Goal: Find specific page/section: Find specific page/section

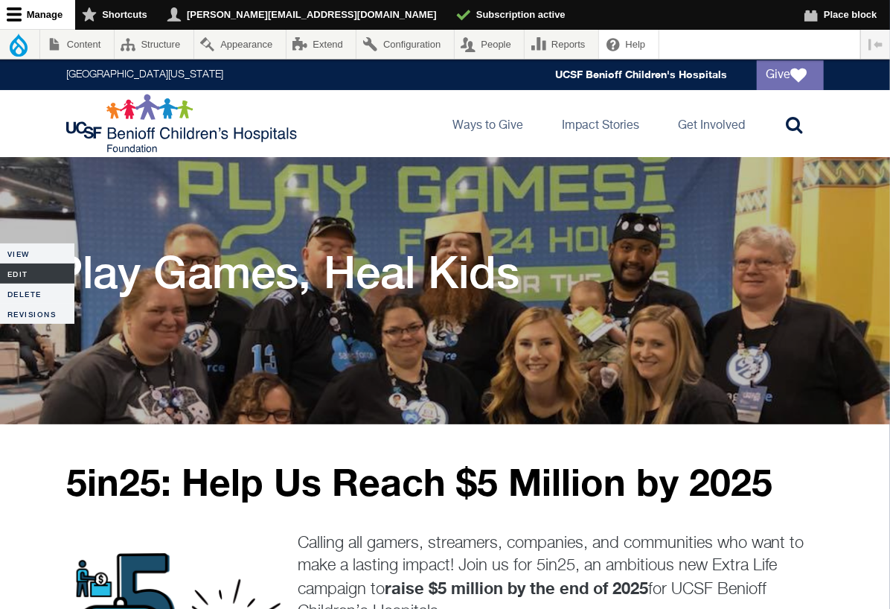
click at [16, 273] on link "Edit" at bounding box center [37, 274] width 74 height 20
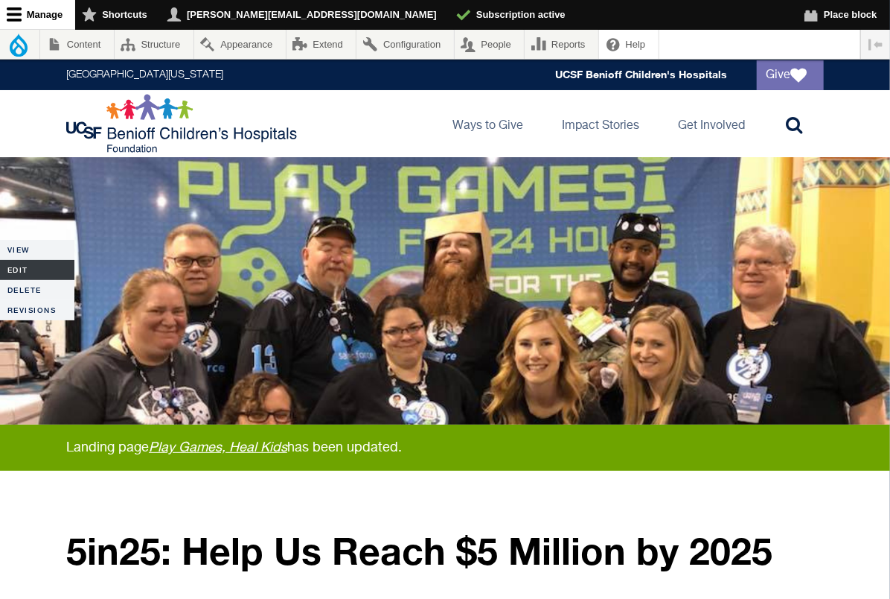
click at [20, 268] on link "Edit" at bounding box center [37, 270] width 74 height 20
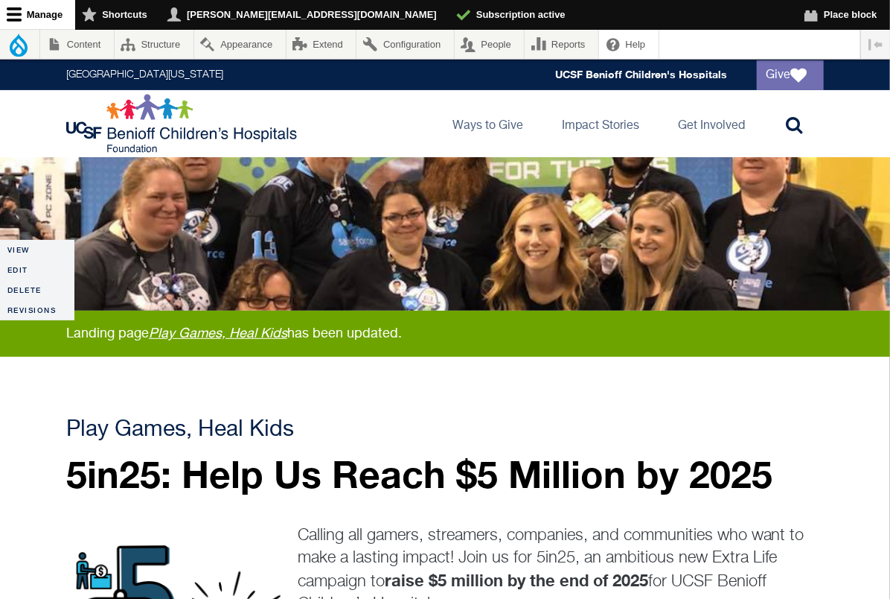
scroll to position [206, 0]
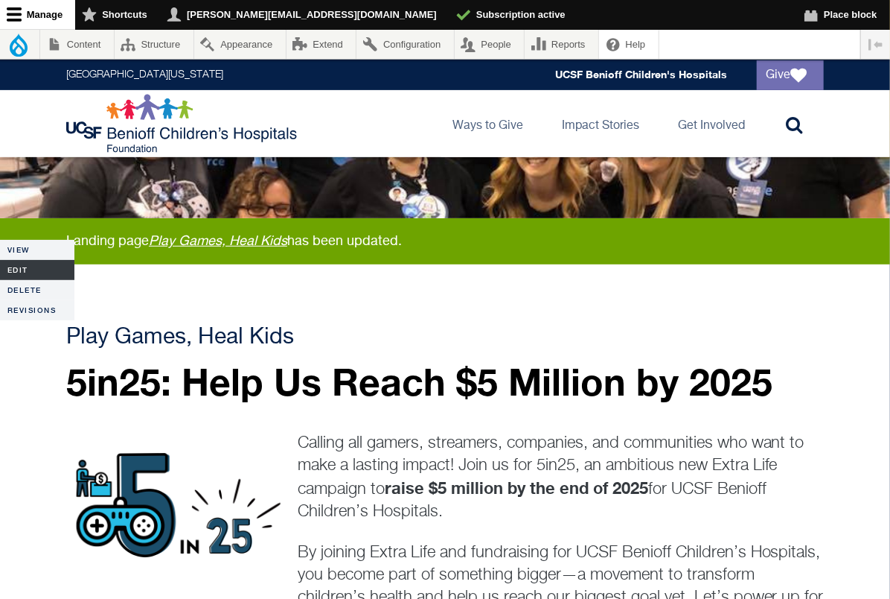
click at [29, 264] on link "Edit" at bounding box center [37, 270] width 74 height 20
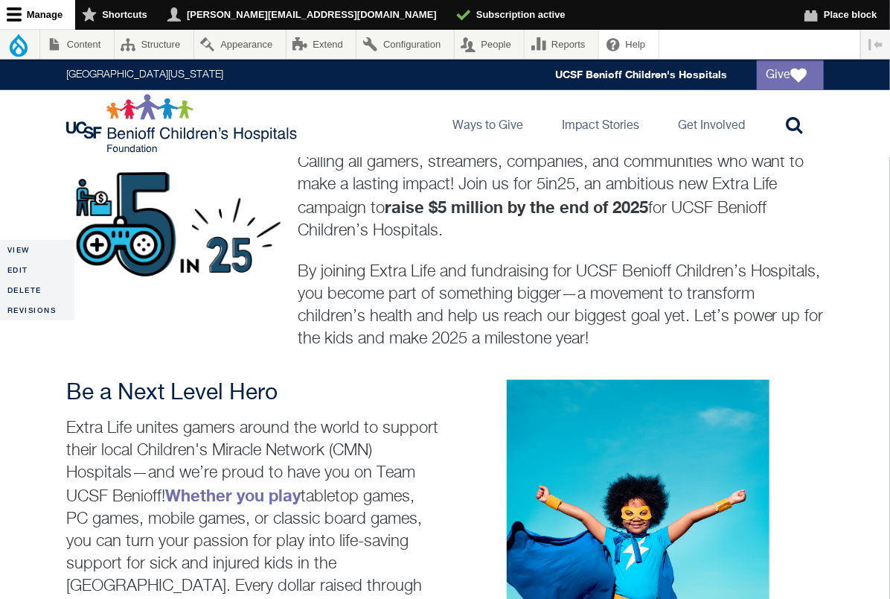
scroll to position [526, 0]
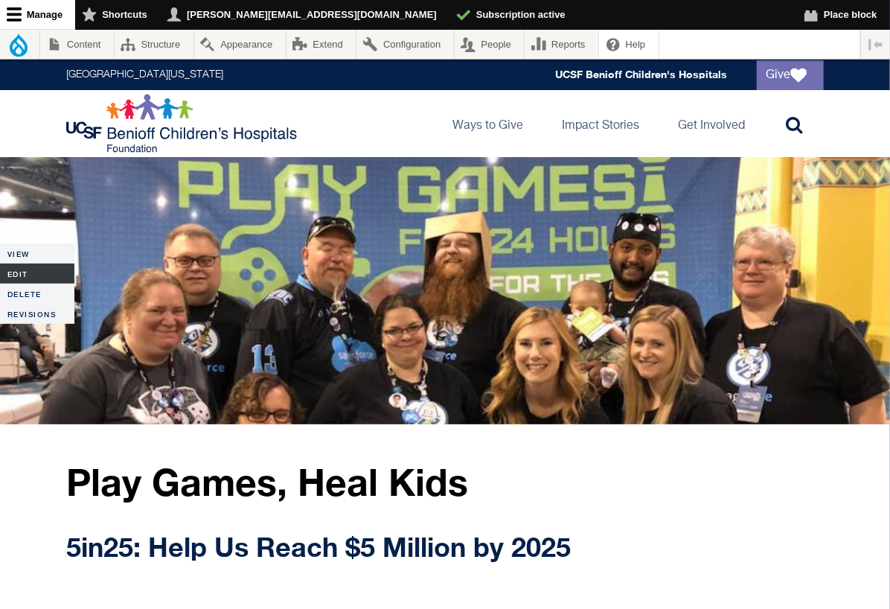
click at [25, 272] on link "Edit" at bounding box center [37, 274] width 74 height 20
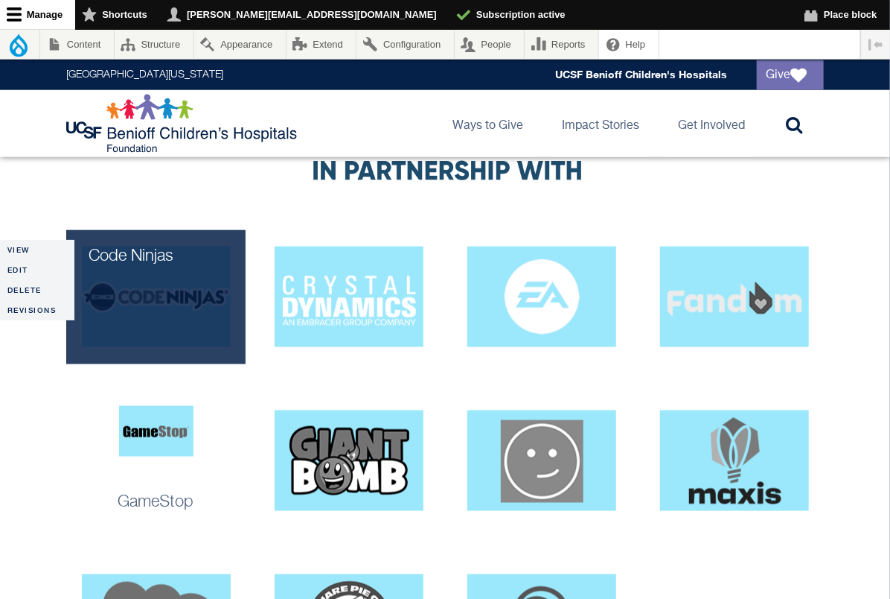
scroll to position [3078, 0]
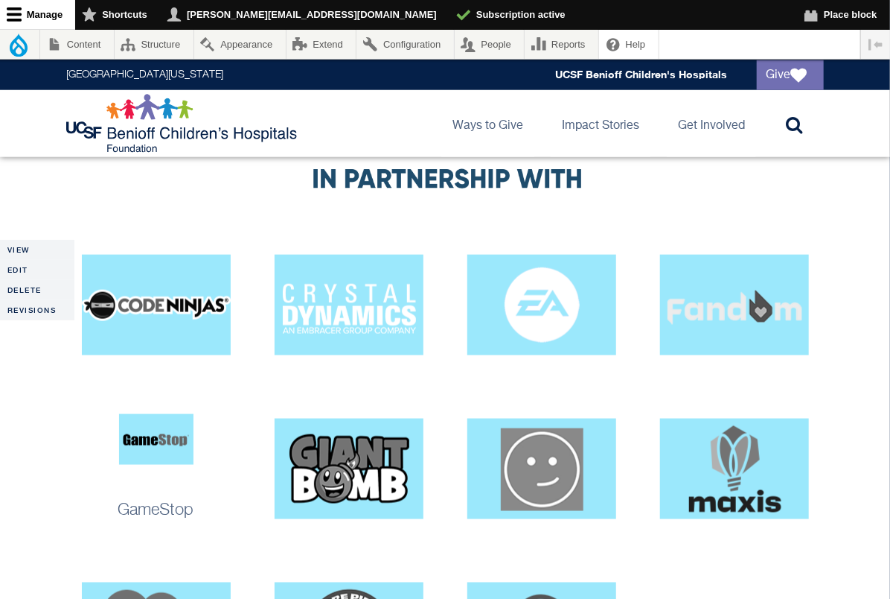
click at [217, 499] on div "GameStop" at bounding box center [155, 510] width 179 height 22
click at [132, 499] on p "GameStop" at bounding box center [156, 510] width 165 height 22
click at [130, 414] on img at bounding box center [156, 439] width 74 height 51
click at [22, 270] on link "Edit" at bounding box center [37, 270] width 74 height 20
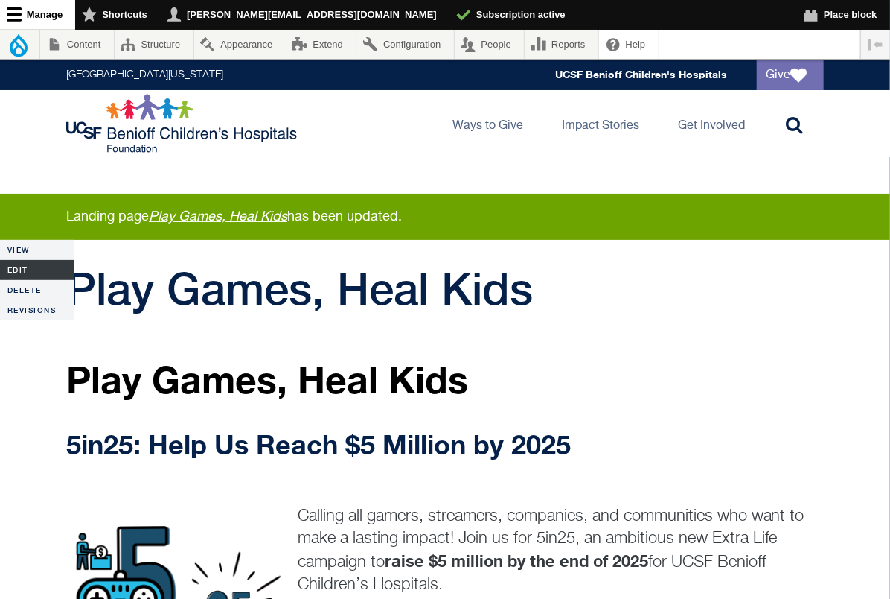
click at [19, 271] on link "Edit" at bounding box center [37, 270] width 74 height 20
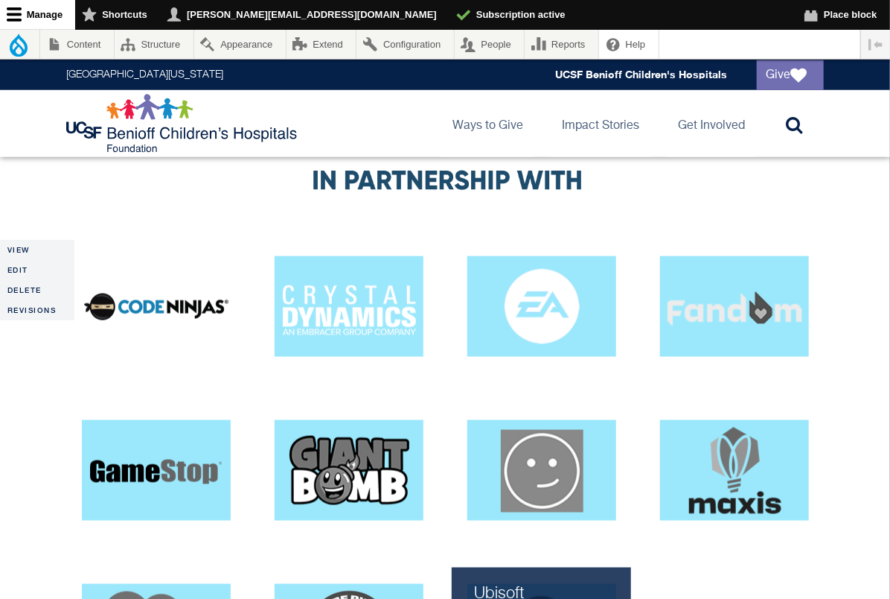
scroll to position [2874, 0]
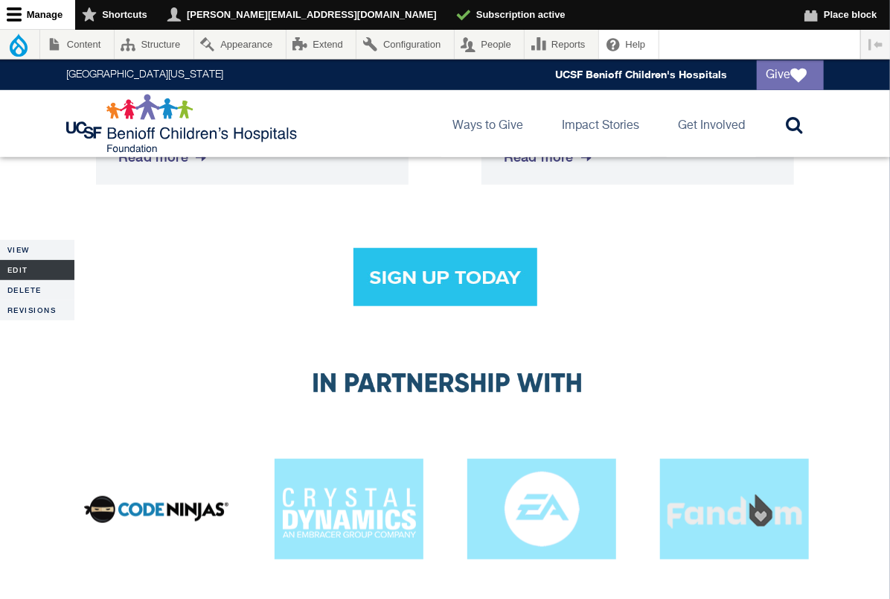
click at [33, 267] on link "Edit" at bounding box center [37, 270] width 74 height 20
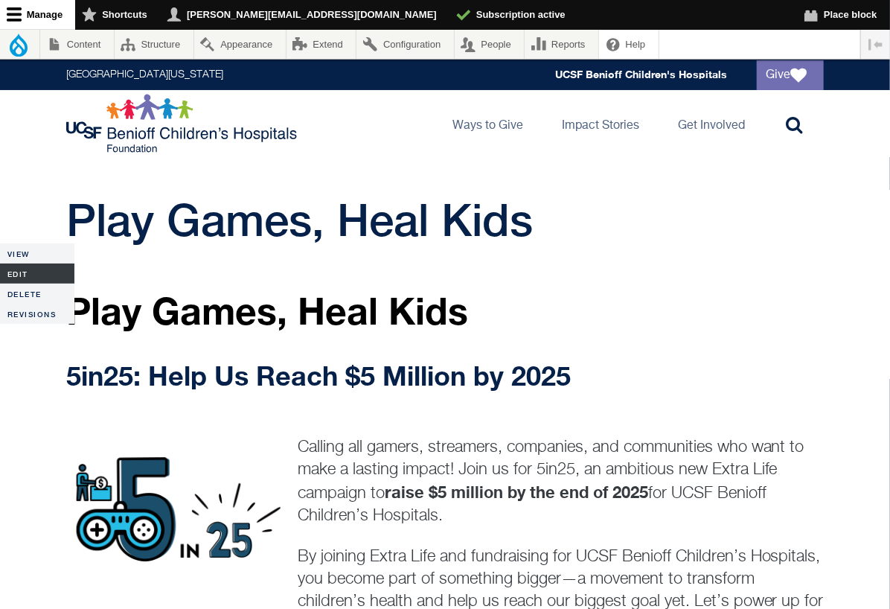
click at [13, 272] on link "Edit" at bounding box center [37, 274] width 74 height 20
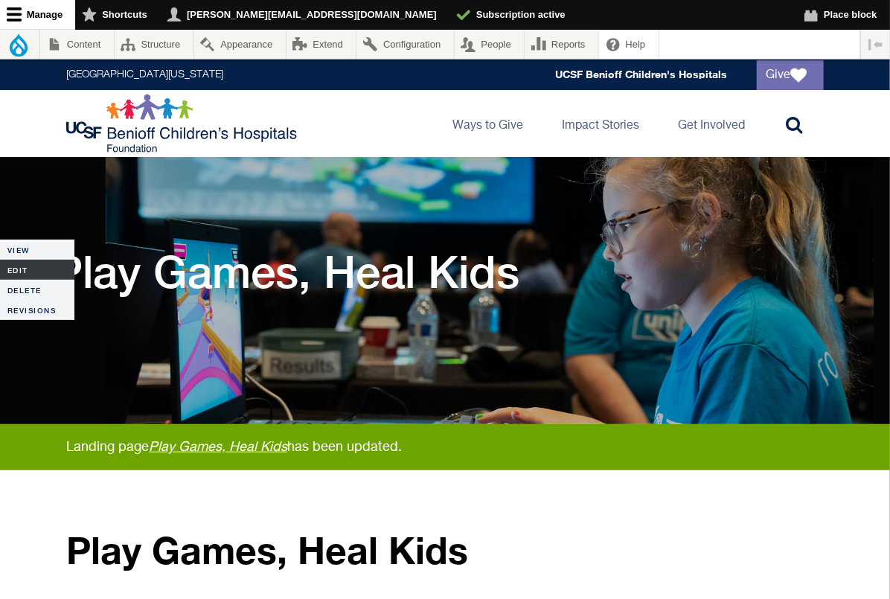
click at [16, 266] on link "Edit" at bounding box center [37, 270] width 74 height 20
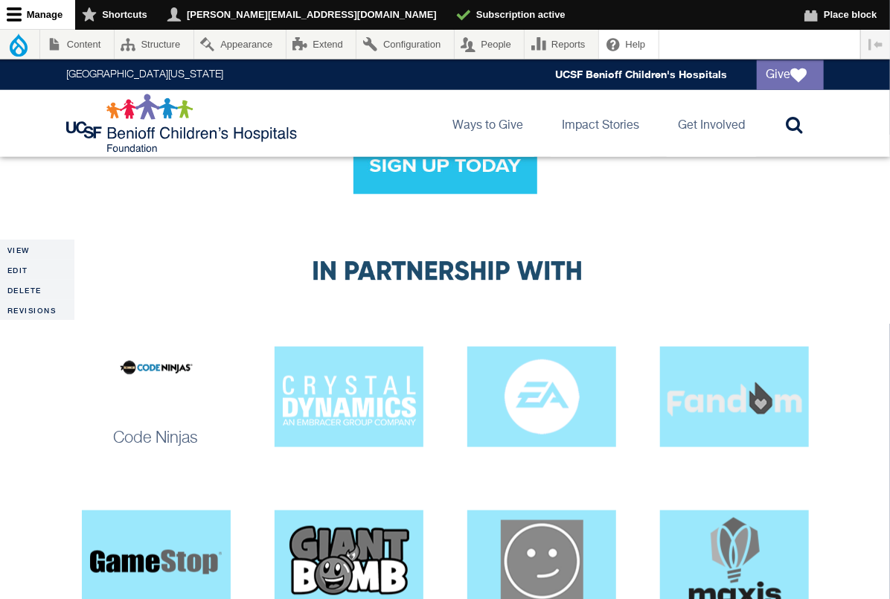
scroll to position [3048, 0]
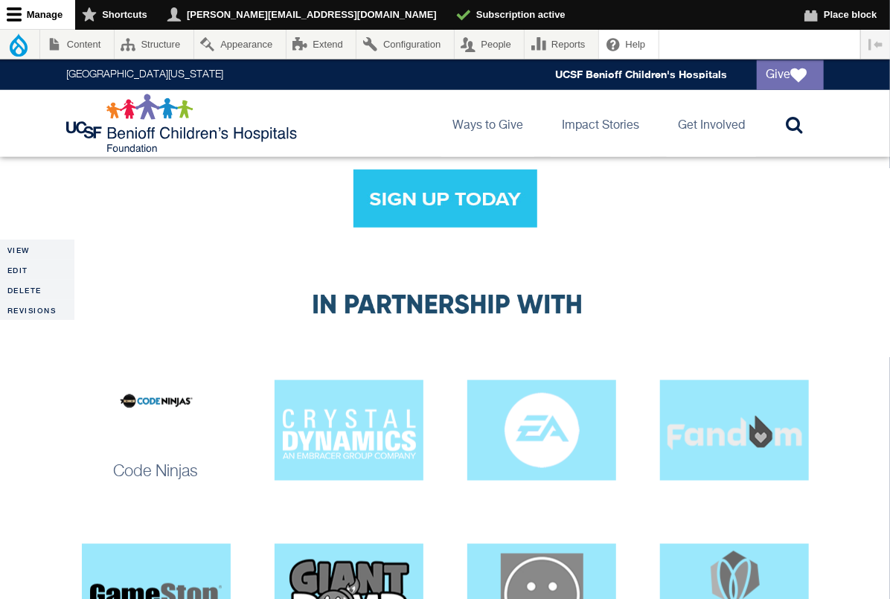
click at [119, 376] on img at bounding box center [156, 401] width 74 height 51
click at [29, 264] on link "Edit" at bounding box center [37, 270] width 74 height 20
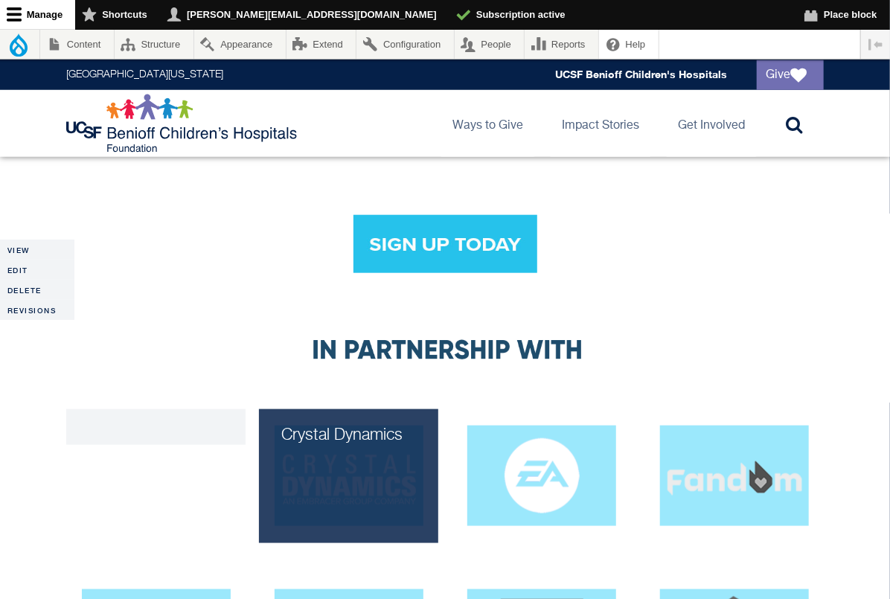
scroll to position [3136, 0]
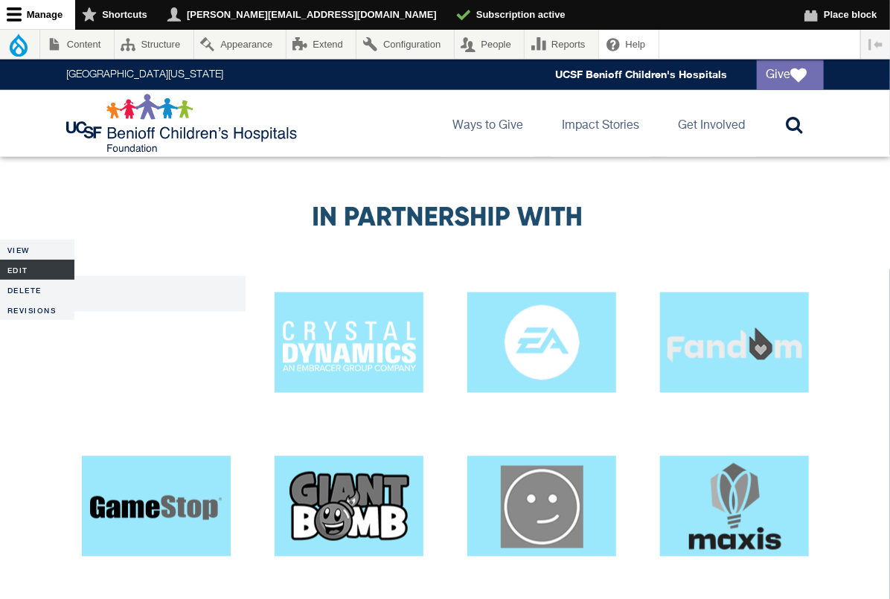
click at [28, 264] on link "Edit" at bounding box center [37, 270] width 74 height 20
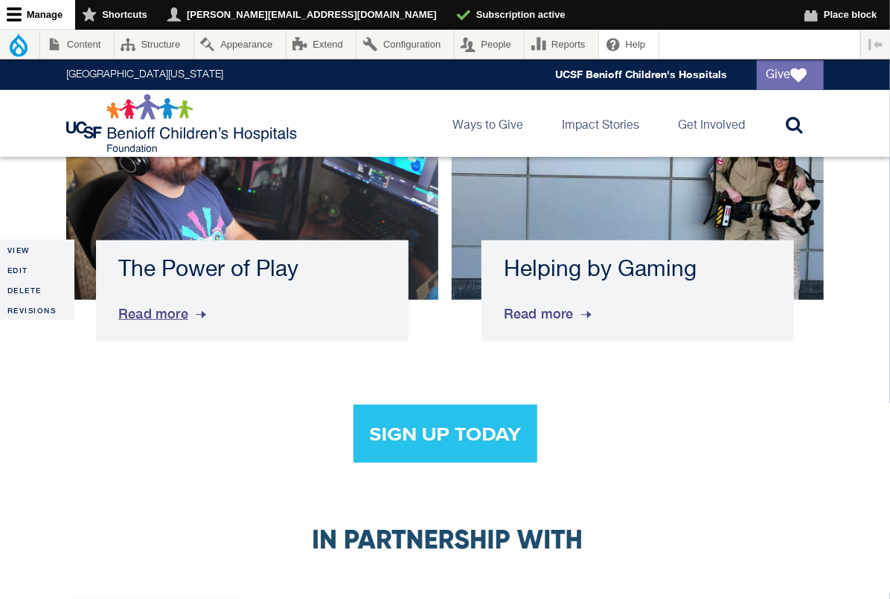
scroll to position [3098, 0]
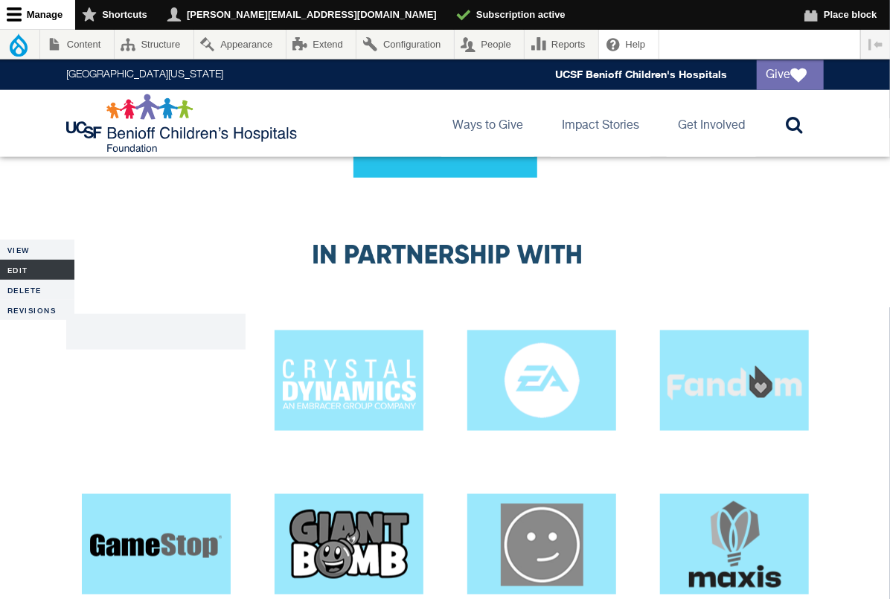
click at [32, 268] on link "Edit" at bounding box center [37, 270] width 74 height 20
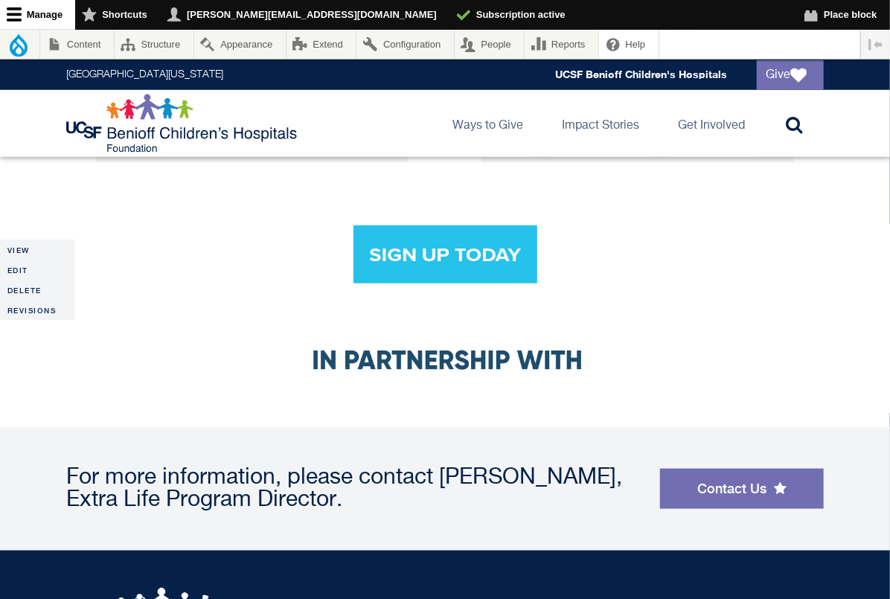
scroll to position [3025, 0]
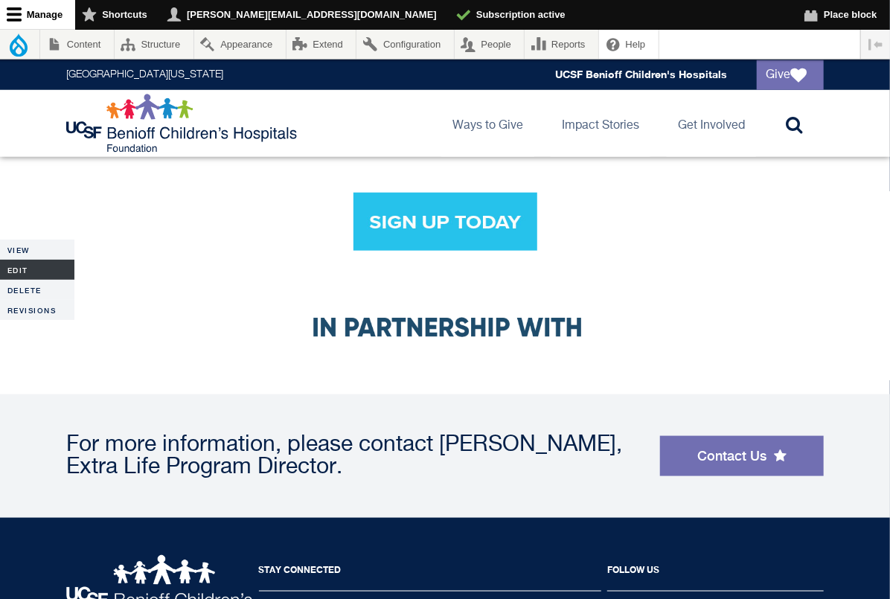
click at [36, 267] on link "Edit" at bounding box center [37, 270] width 74 height 20
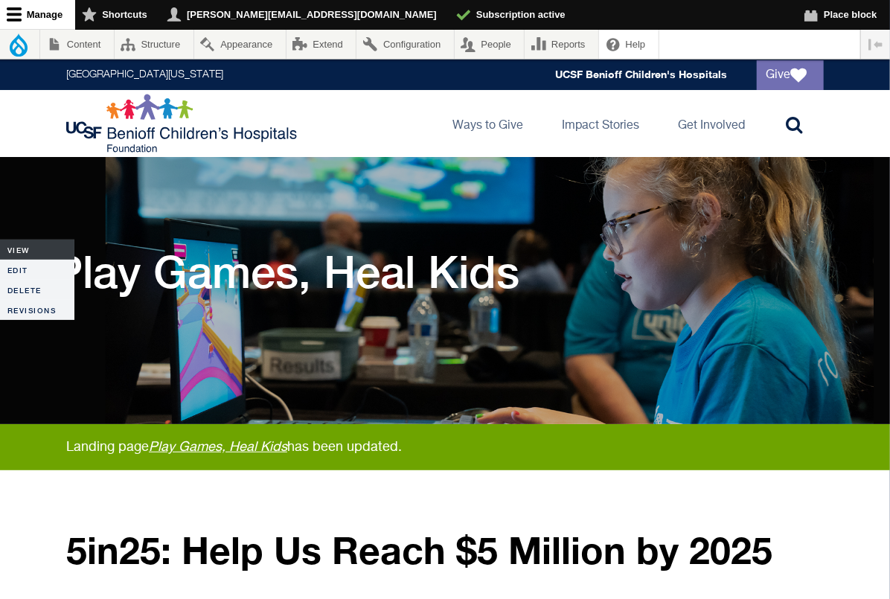
click at [24, 257] on link "View" at bounding box center [37, 250] width 74 height 20
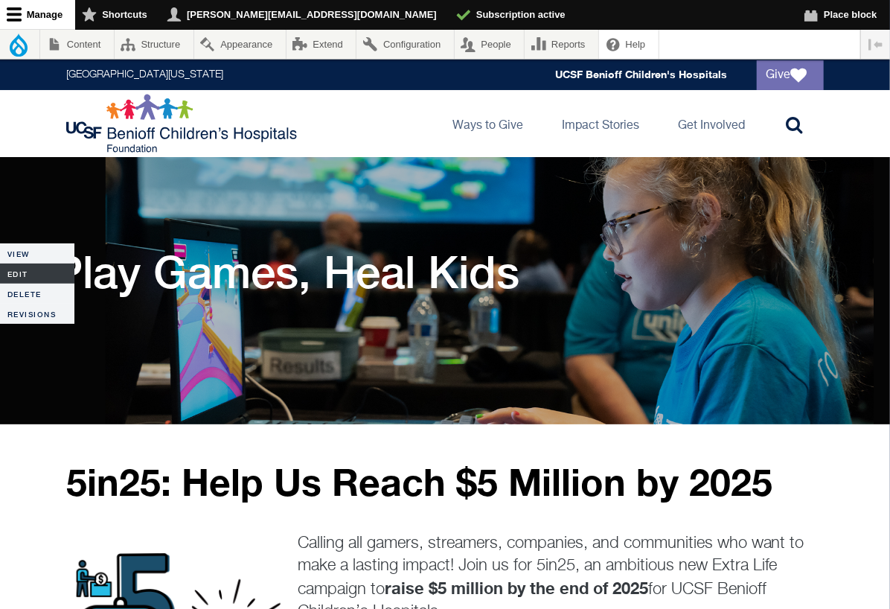
click at [25, 272] on link "Edit" at bounding box center [37, 274] width 74 height 20
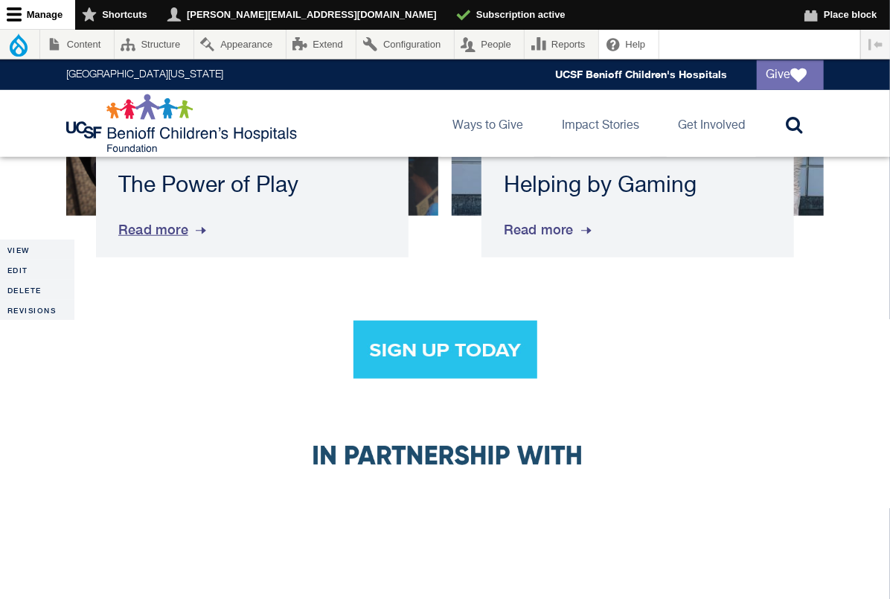
scroll to position [2974, 0]
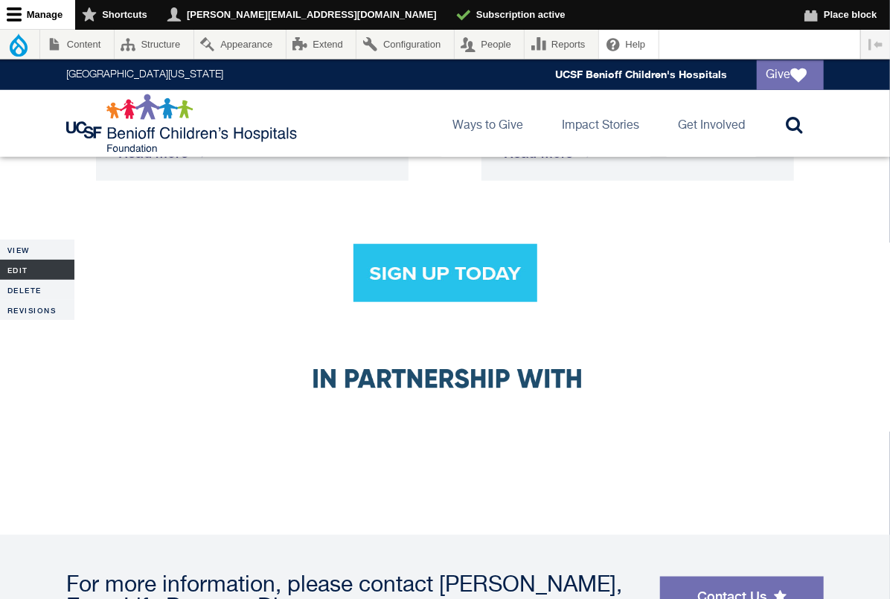
click at [26, 261] on link "Edit" at bounding box center [37, 270] width 74 height 20
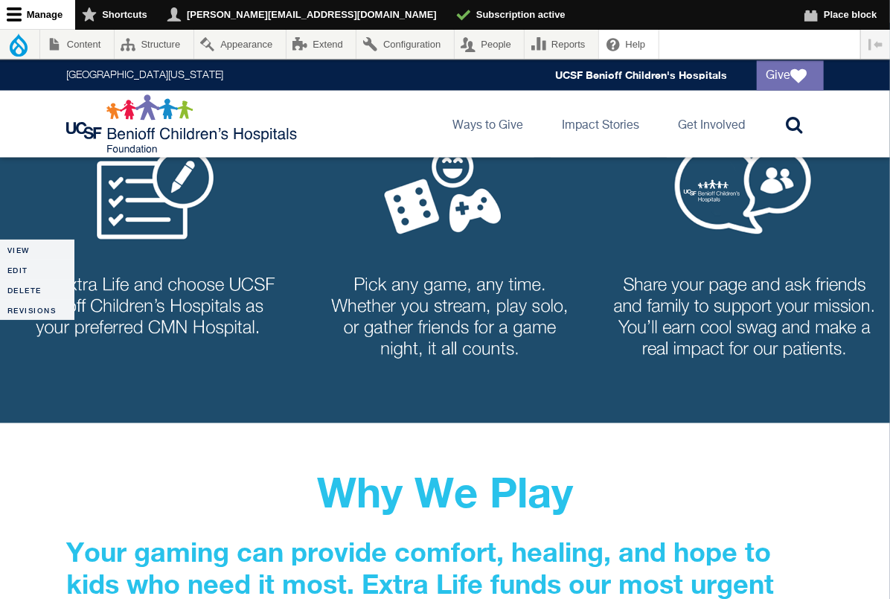
scroll to position [1063, 0]
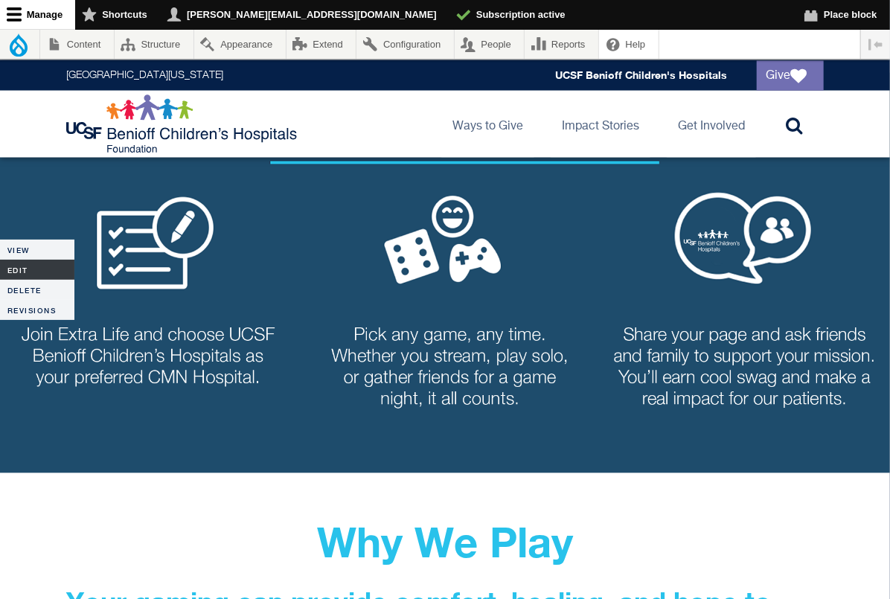
click at [17, 267] on link "Edit" at bounding box center [37, 270] width 74 height 20
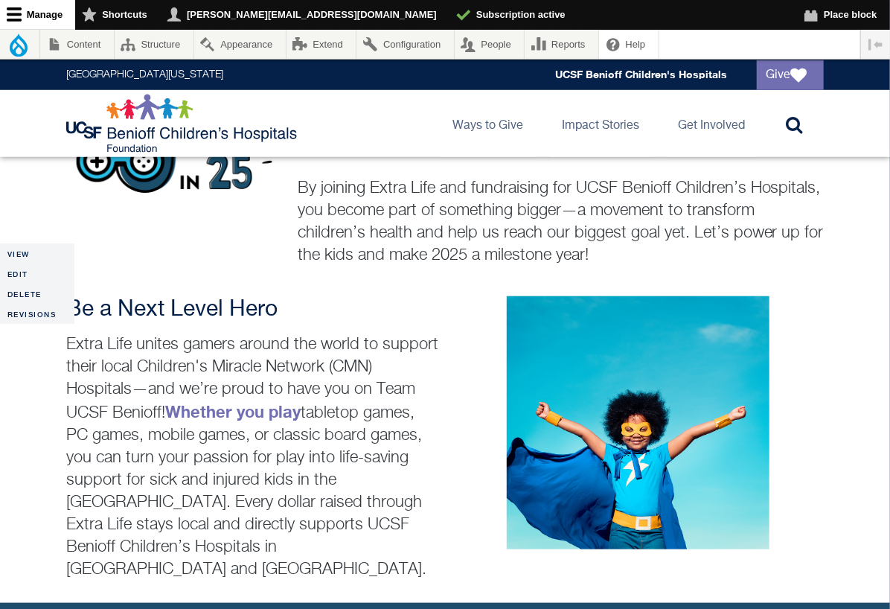
scroll to position [465, 0]
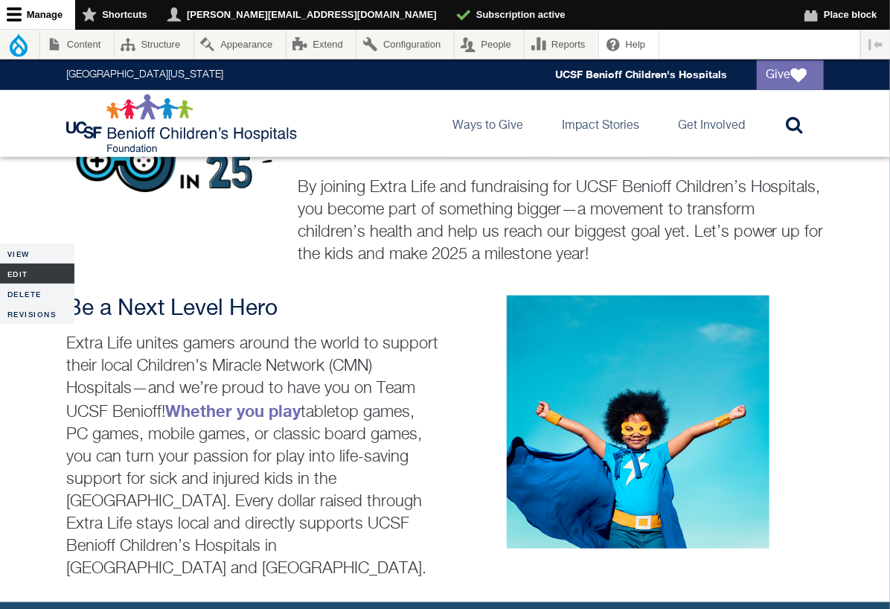
click at [15, 271] on link "Edit" at bounding box center [37, 274] width 74 height 20
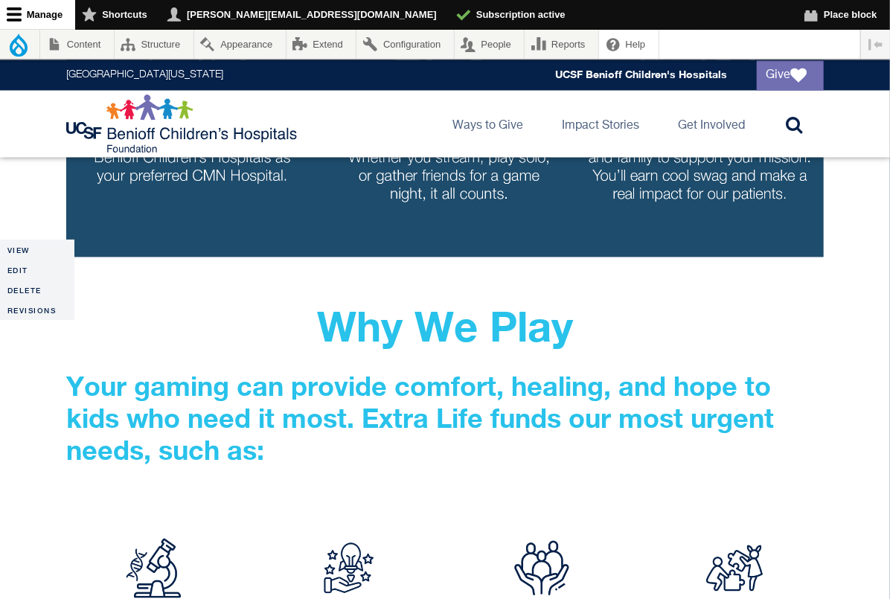
scroll to position [1133, 0]
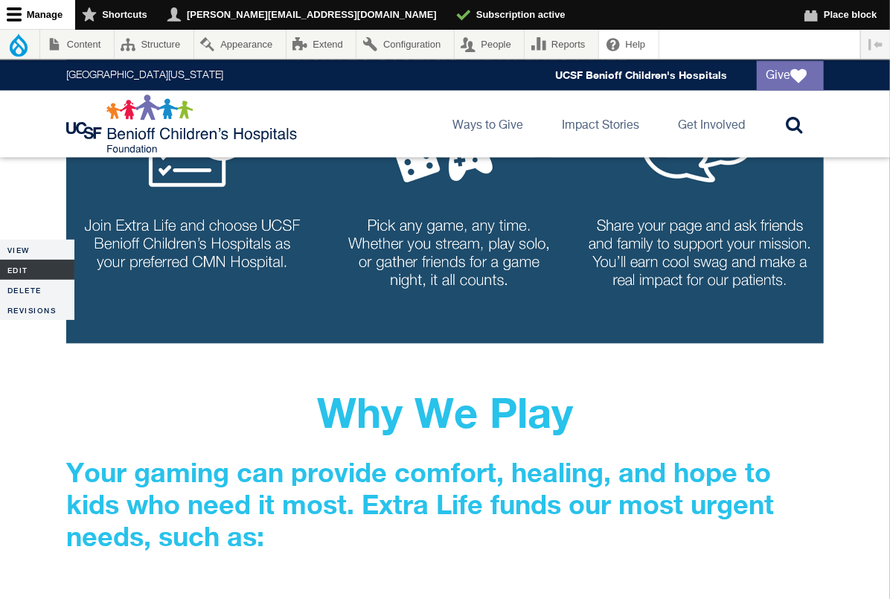
click at [25, 266] on link "Edit" at bounding box center [37, 270] width 74 height 20
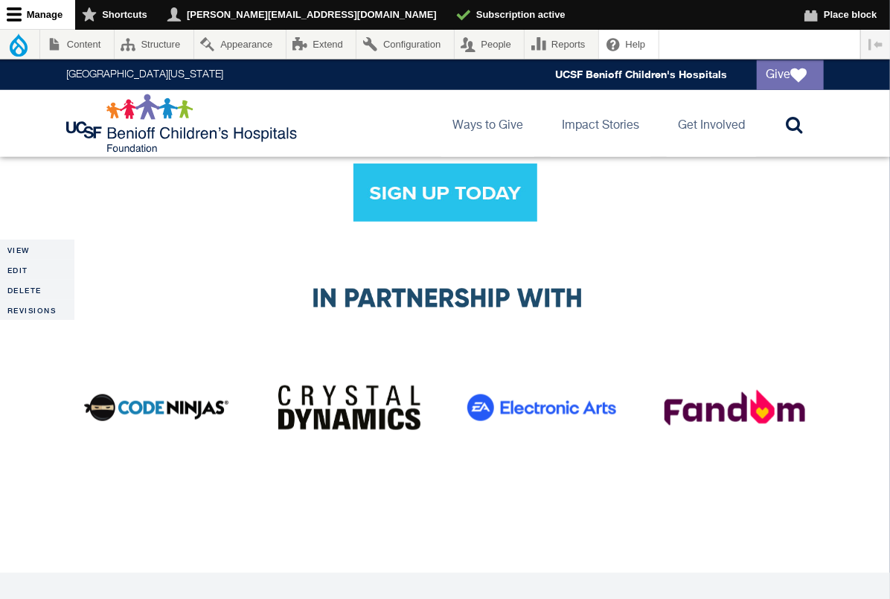
scroll to position [2983, 0]
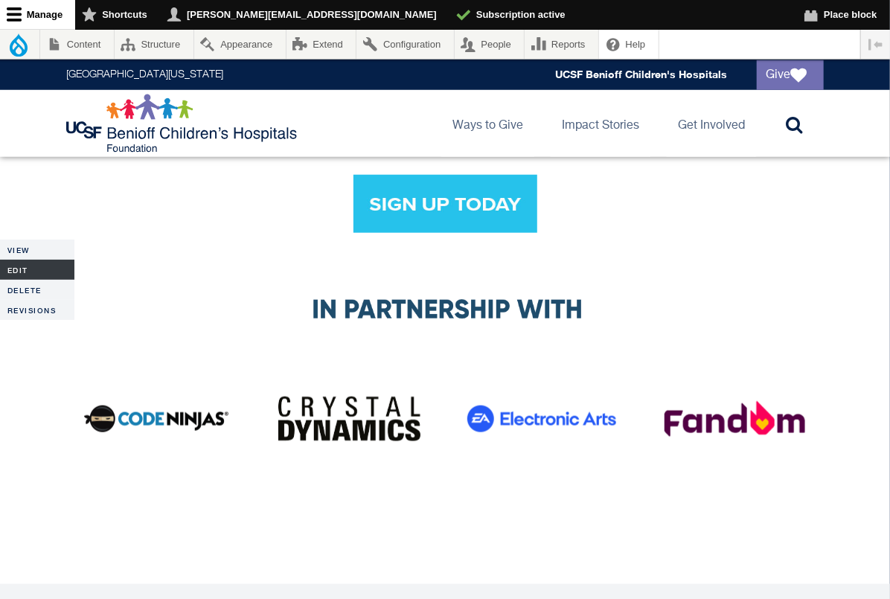
click at [35, 265] on link "Edit" at bounding box center [37, 270] width 74 height 20
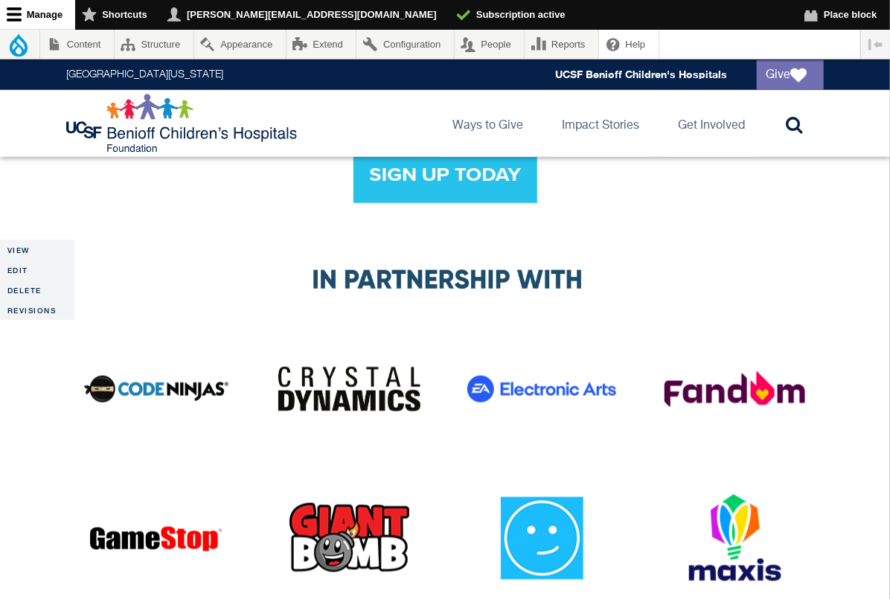
scroll to position [3260, 0]
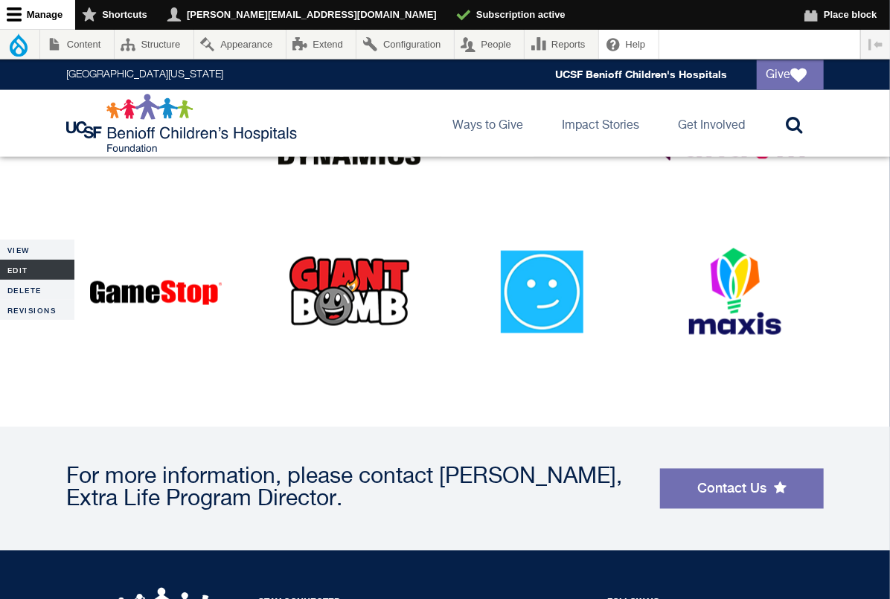
click at [22, 269] on link "Edit" at bounding box center [37, 270] width 74 height 20
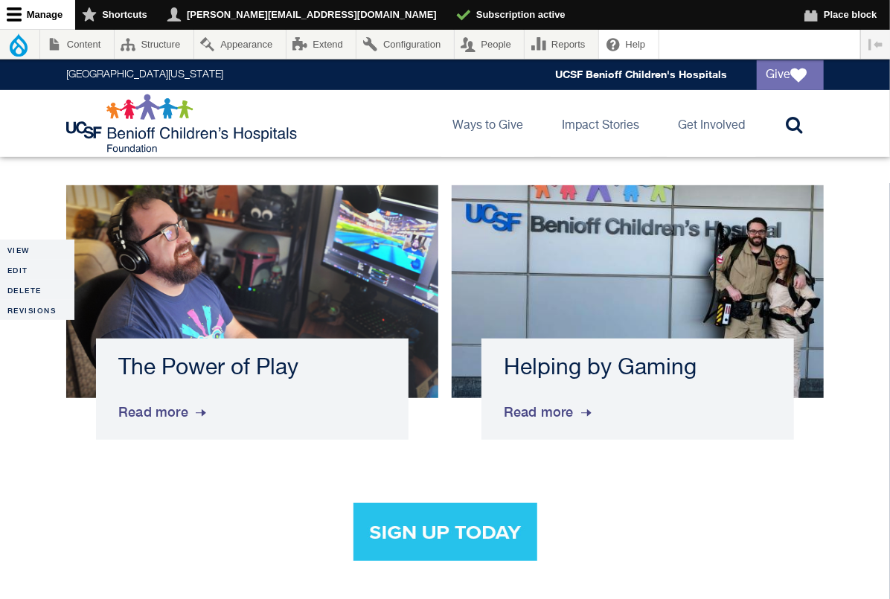
scroll to position [2653, 0]
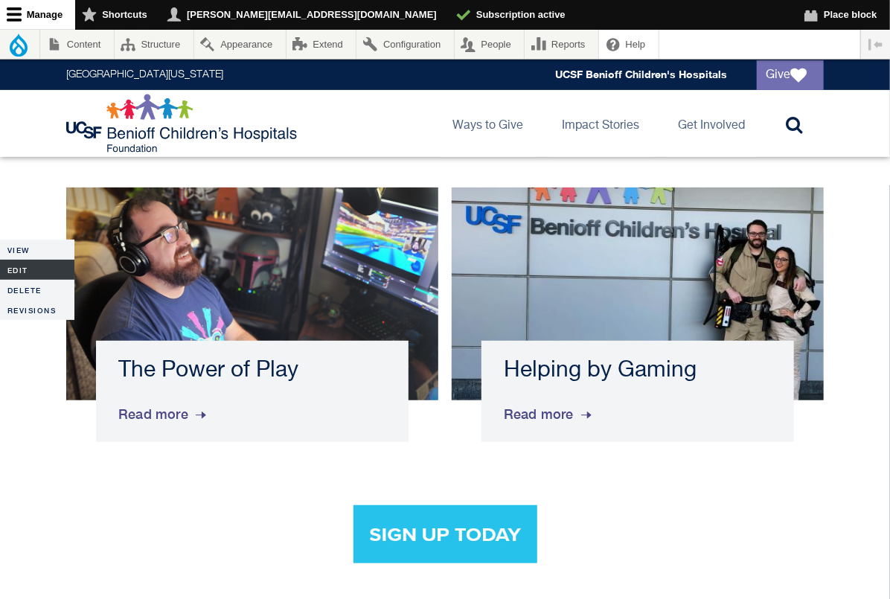
click at [14, 270] on link "Edit" at bounding box center [37, 270] width 74 height 20
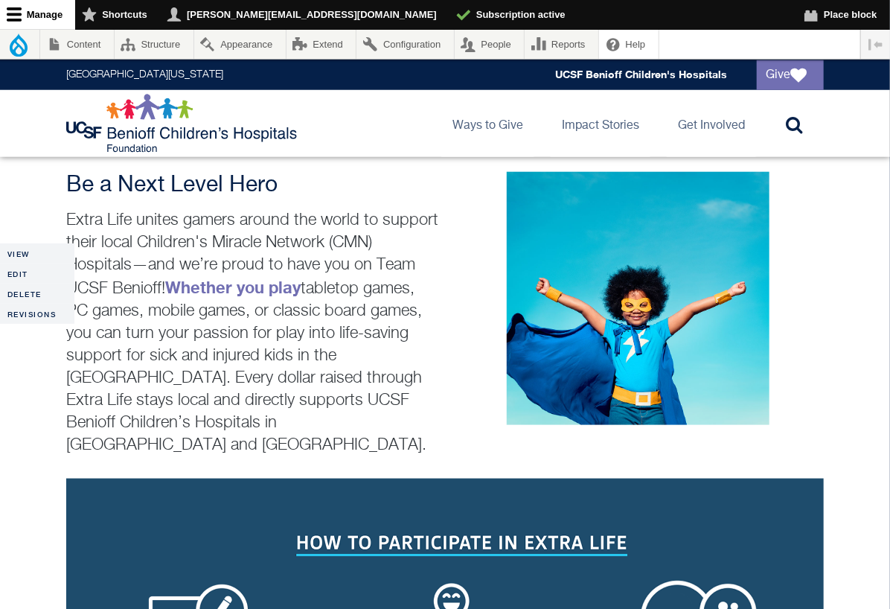
scroll to position [670, 0]
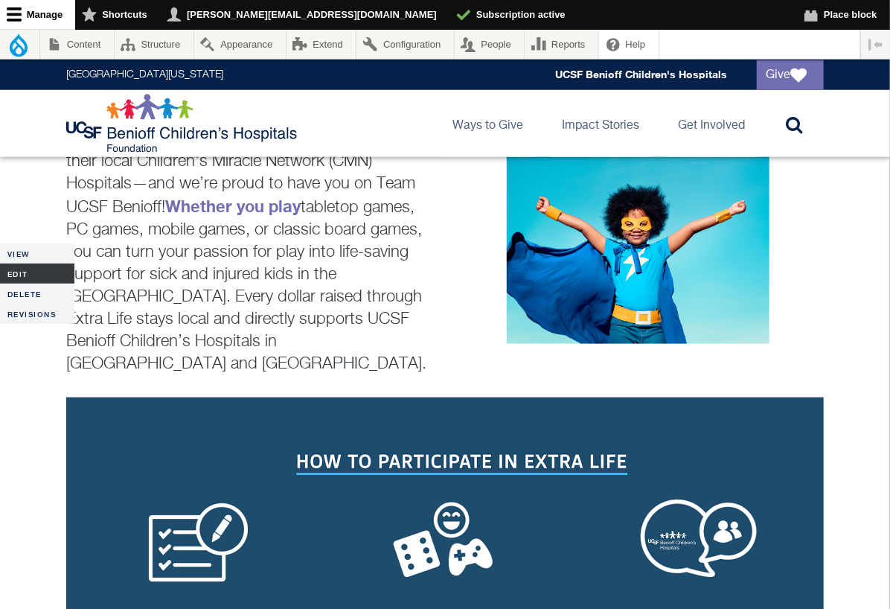
click at [18, 278] on link "Edit" at bounding box center [37, 274] width 74 height 20
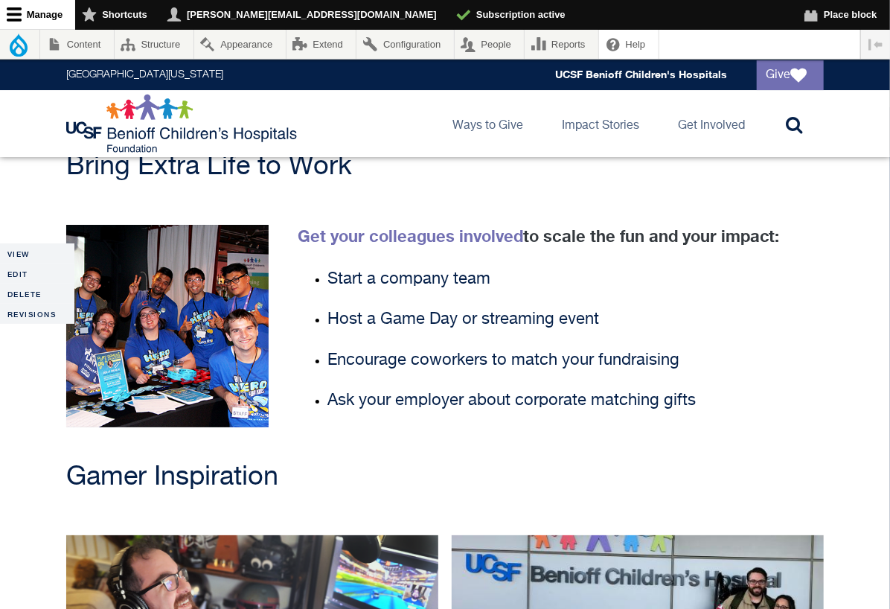
scroll to position [2232, 0]
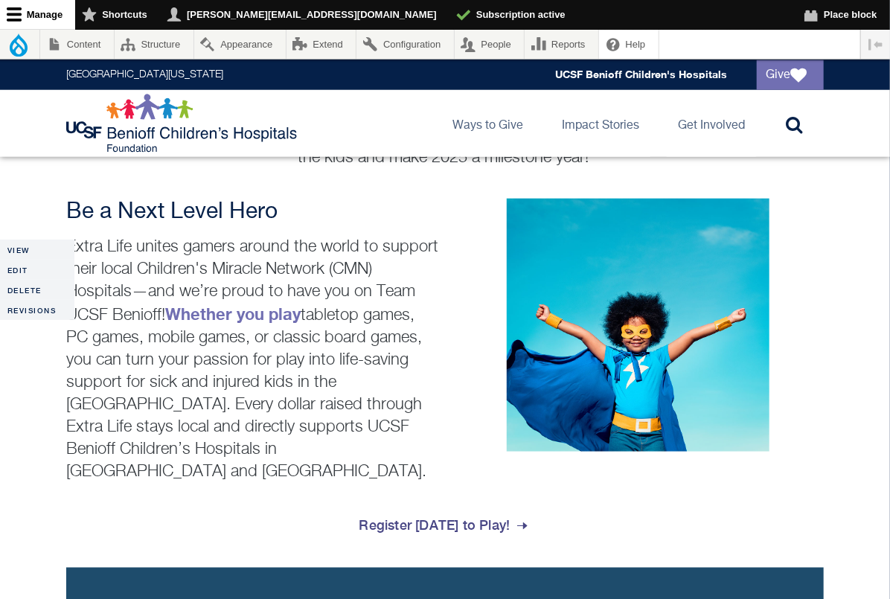
scroll to position [646, 0]
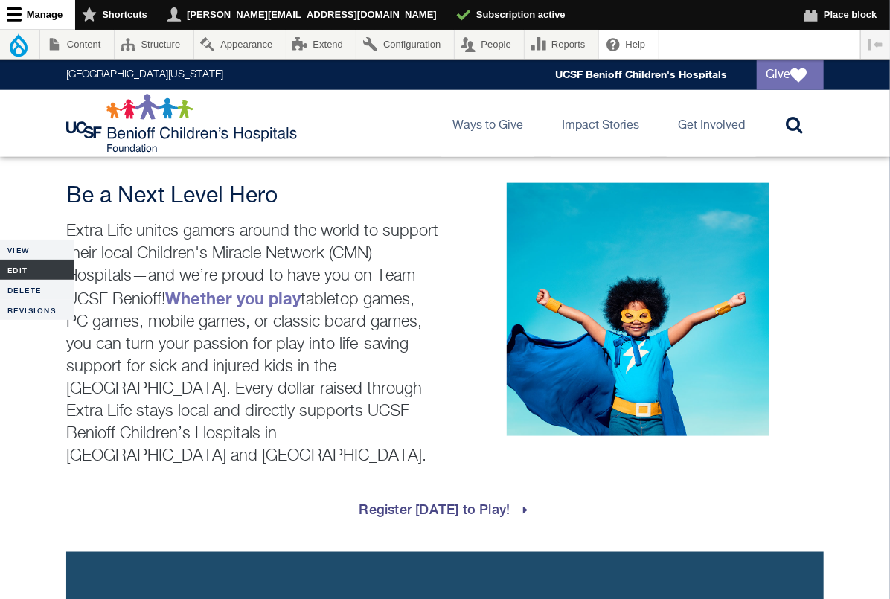
click at [15, 265] on link "Edit" at bounding box center [37, 270] width 74 height 20
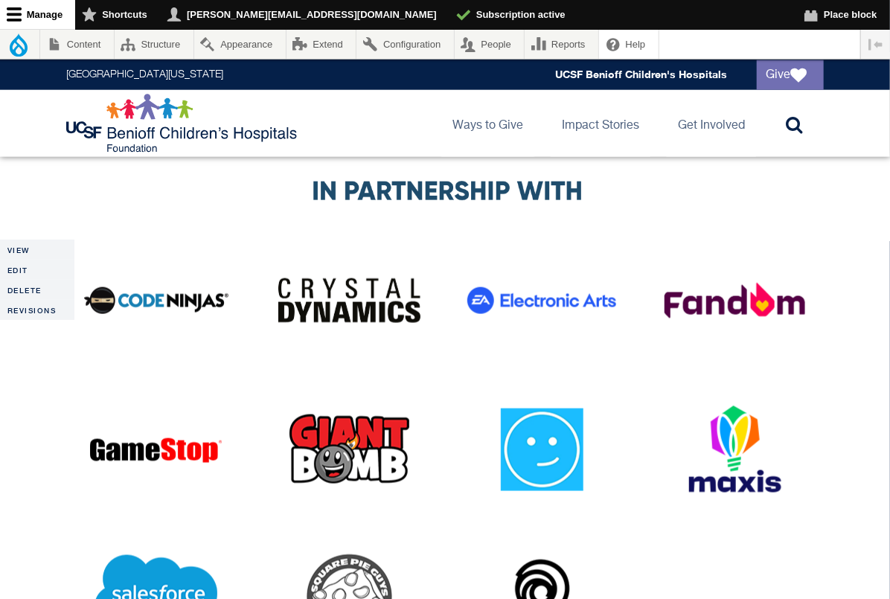
scroll to position [3130, 0]
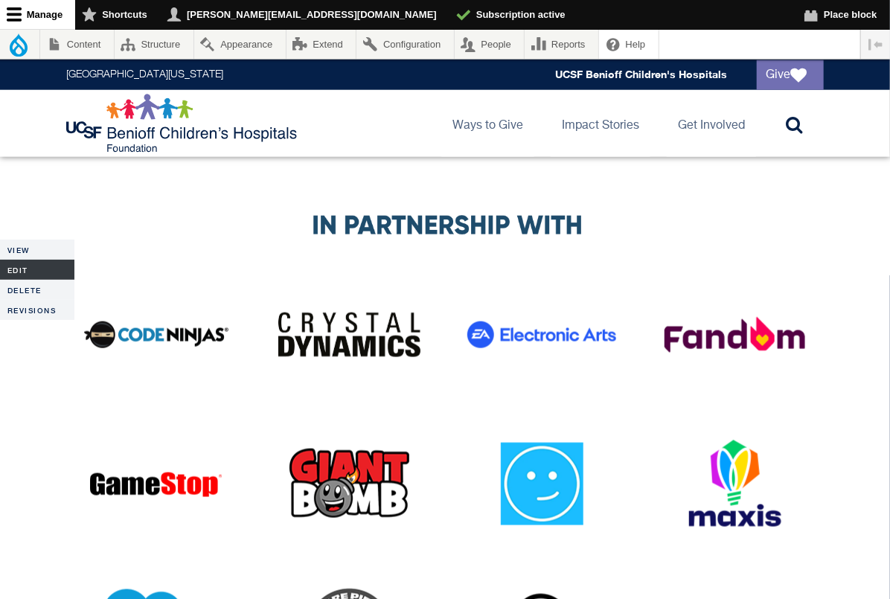
click at [20, 266] on link "Edit" at bounding box center [37, 270] width 74 height 20
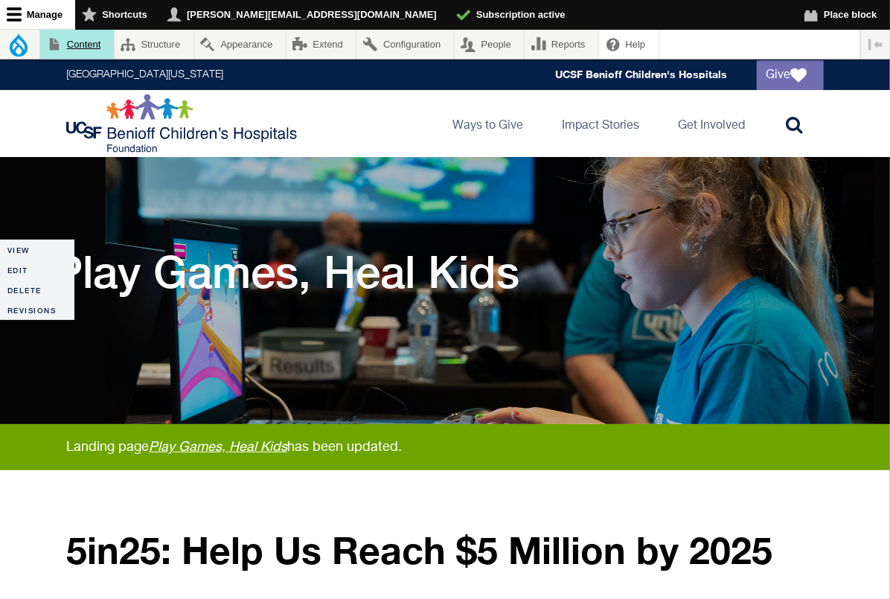
click at [93, 46] on link "Content" at bounding box center [77, 44] width 74 height 29
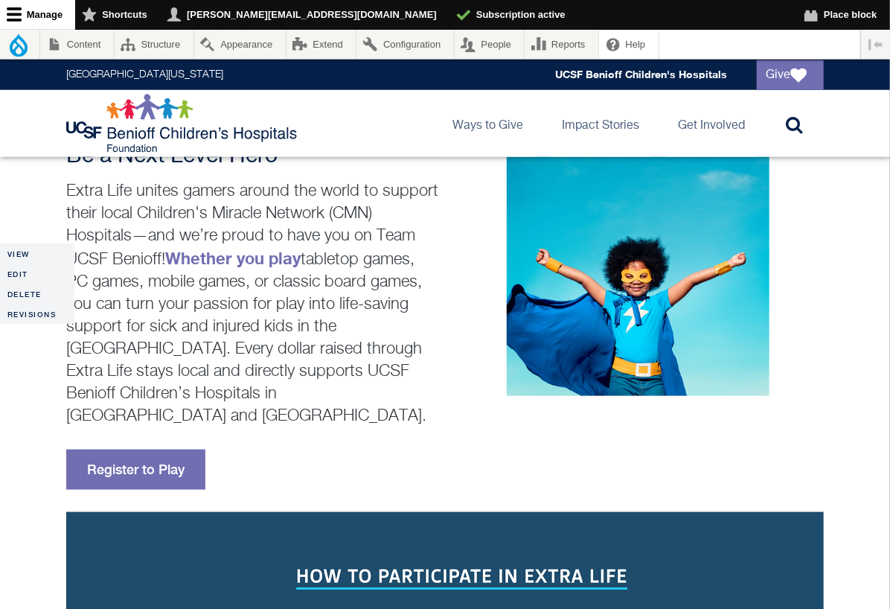
scroll to position [631, 0]
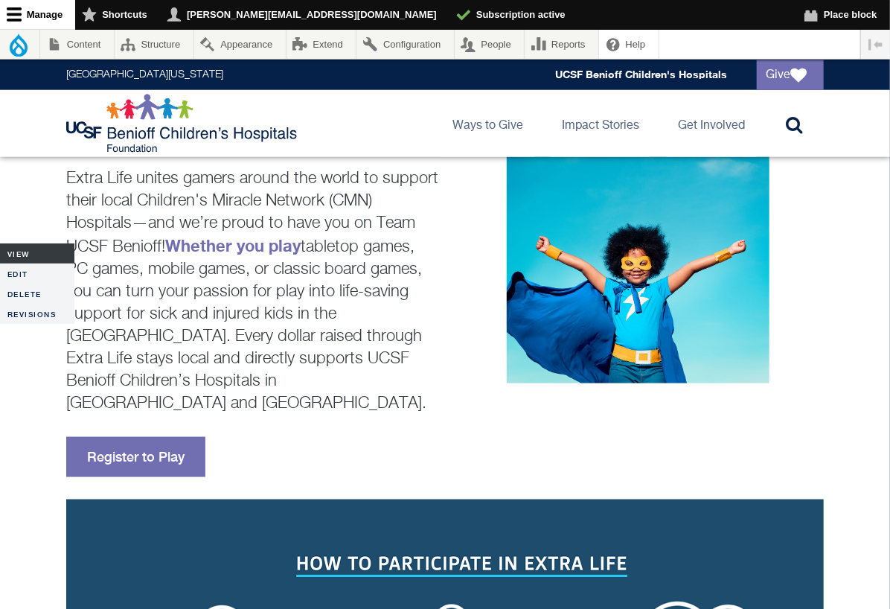
click at [62, 257] on link "View" at bounding box center [37, 253] width 74 height 20
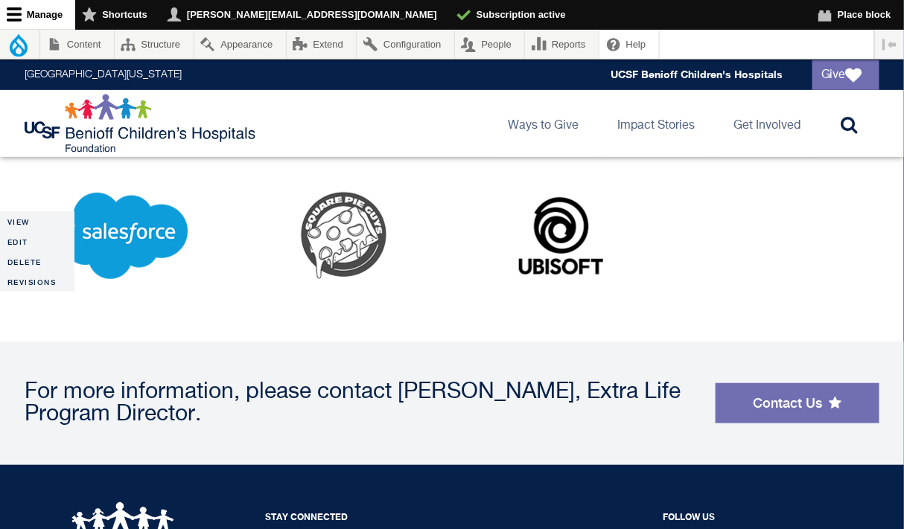
scroll to position [3469, 0]
